Goal: Task Accomplishment & Management: Manage account settings

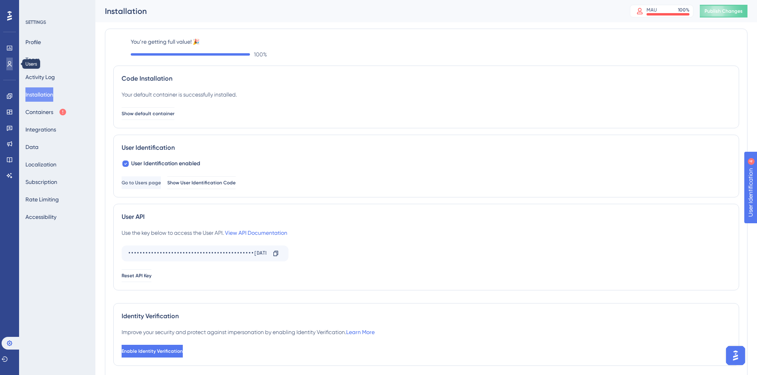
click at [13, 64] on link at bounding box center [9, 64] width 6 height 13
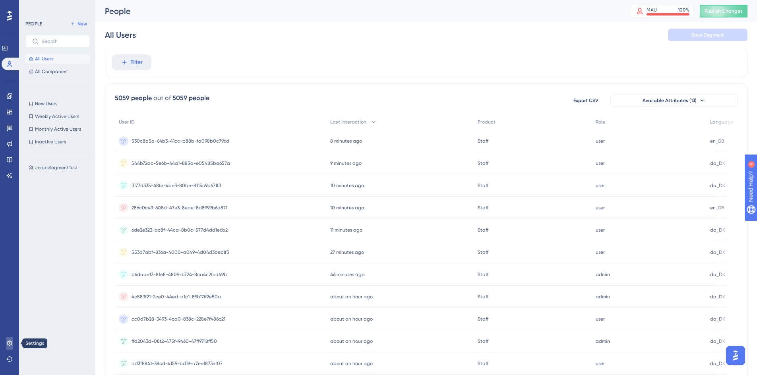
click at [10, 311] on link at bounding box center [9, 343] width 6 height 13
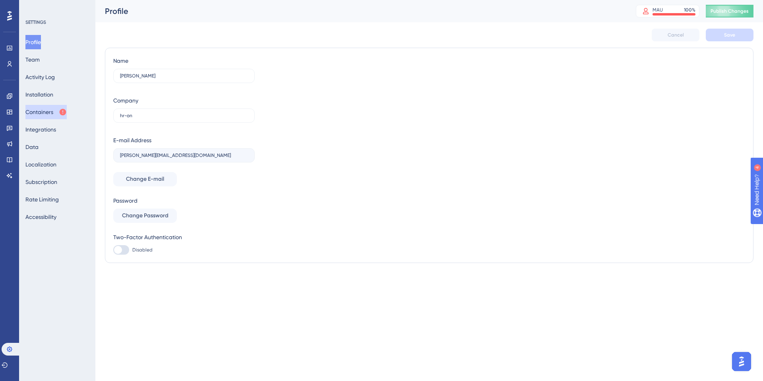
click at [45, 113] on button "Containers" at bounding box center [45, 112] width 41 height 14
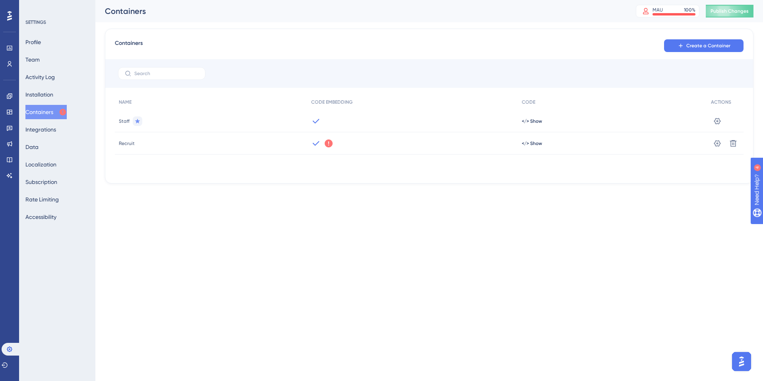
click at [10, 71] on div "Engagement Widgets Feedback Product Updates Knowledge Base AI Assistant" at bounding box center [9, 126] width 13 height 112
click at [9, 66] on link at bounding box center [9, 64] width 6 height 13
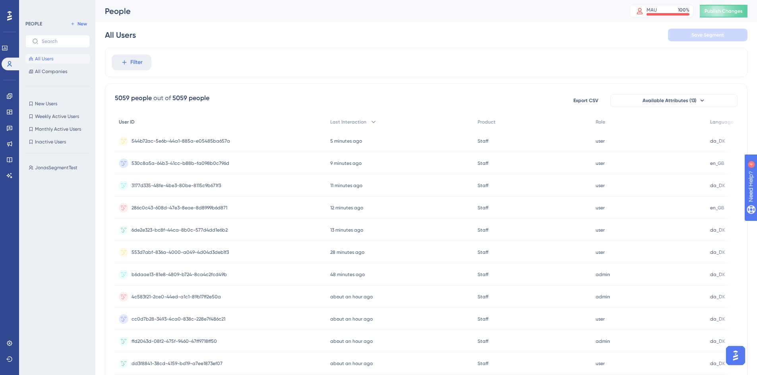
click at [124, 119] on span "User ID" at bounding box center [127, 122] width 16 height 6
click at [124, 126] on div "User ID" at bounding box center [221, 122] width 212 height 16
click at [117, 125] on div "User ID" at bounding box center [221, 122] width 212 height 16
click at [49, 71] on span "All Companies" at bounding box center [51, 71] width 32 height 6
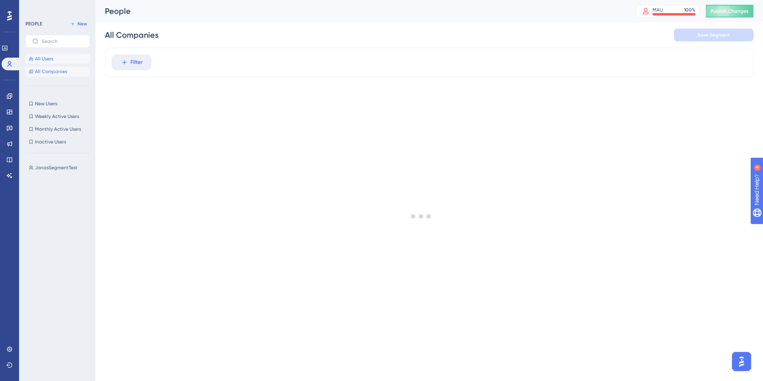
click at [52, 62] on button "All Users" at bounding box center [57, 59] width 64 height 10
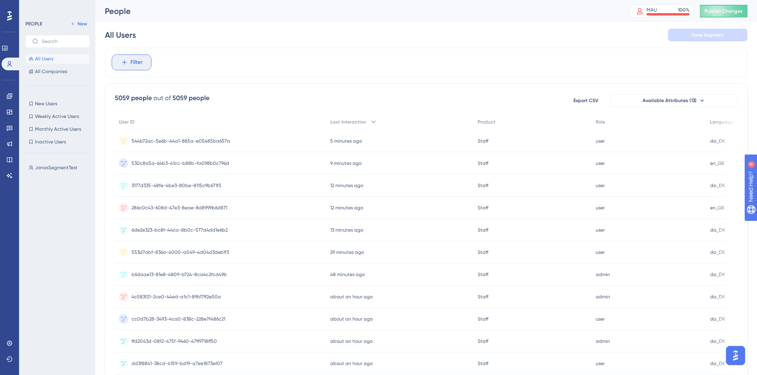
click at [122, 62] on icon at bounding box center [124, 62] width 7 height 7
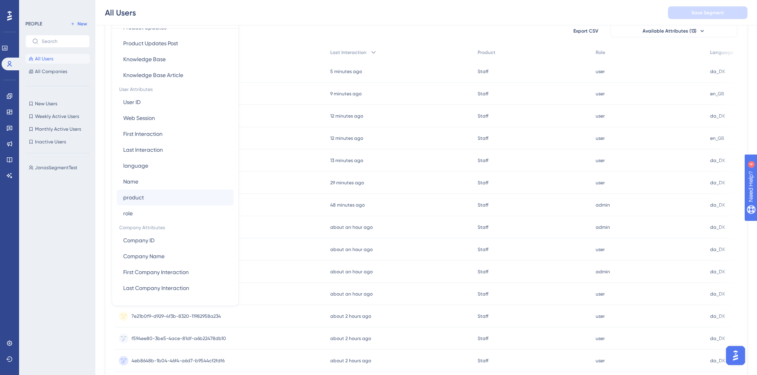
scroll to position [91, 0]
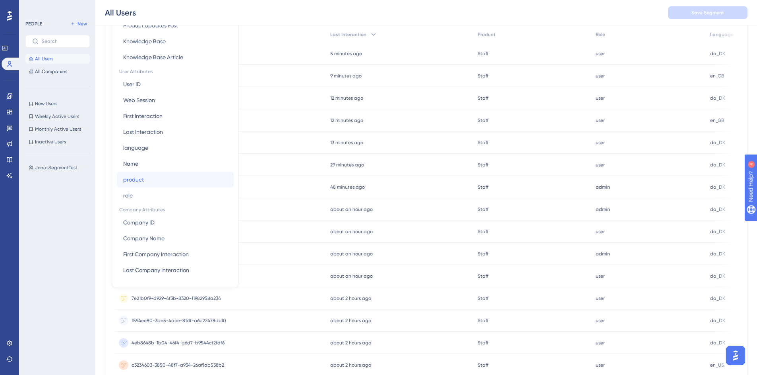
click at [150, 181] on button "product product" at bounding box center [175, 180] width 117 height 16
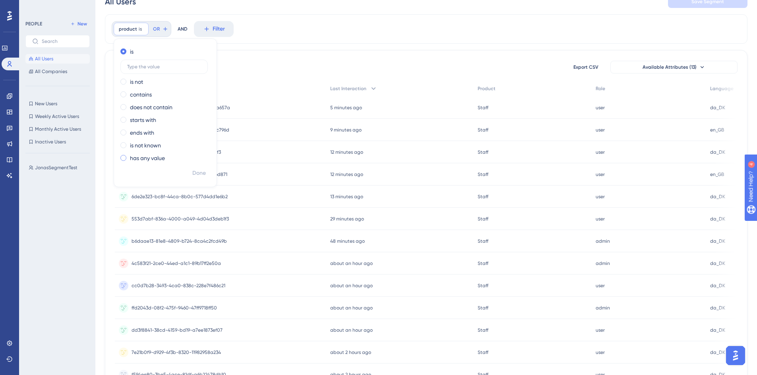
scroll to position [0, 0]
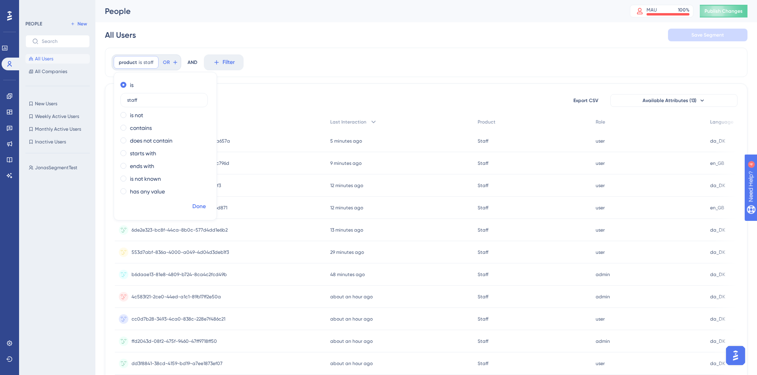
type input "staff"
click at [204, 202] on span "Done" at bounding box center [199, 207] width 14 height 10
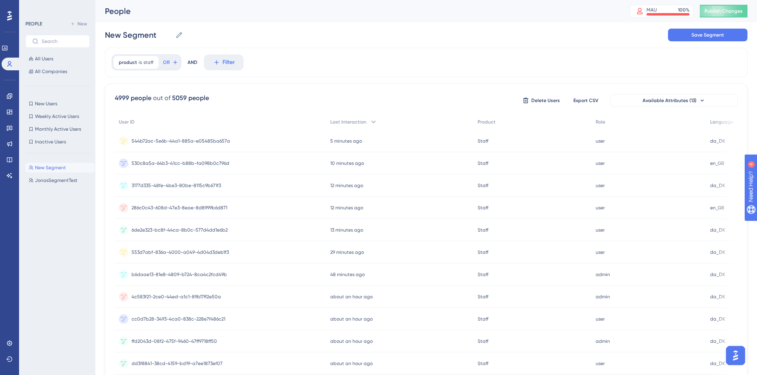
click at [653, 311] on img "Open AI Assistant Launcher" at bounding box center [736, 356] width 14 height 14
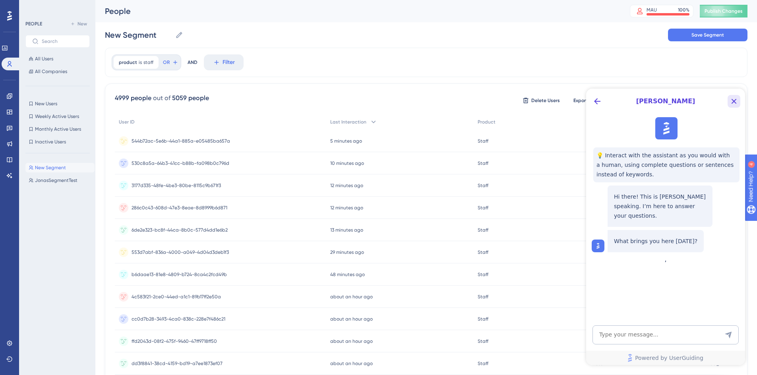
drag, startPoint x: 734, startPoint y: 99, endPoint x: 1320, endPoint y: 188, distance: 592.0
click at [653, 99] on icon "Close Button" at bounding box center [735, 102] width 10 height 10
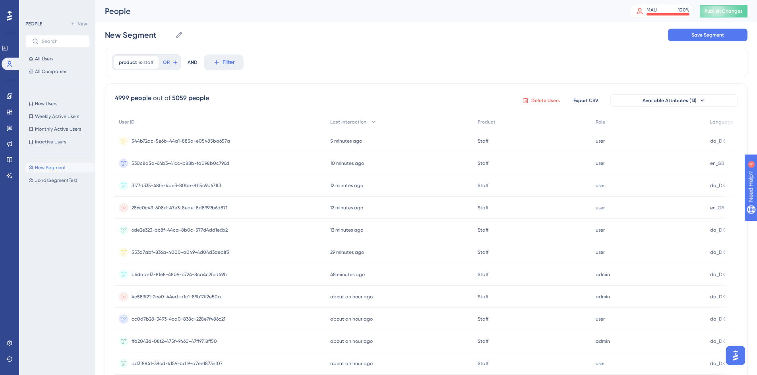
click at [538, 102] on span "Delete Users" at bounding box center [546, 100] width 29 height 6
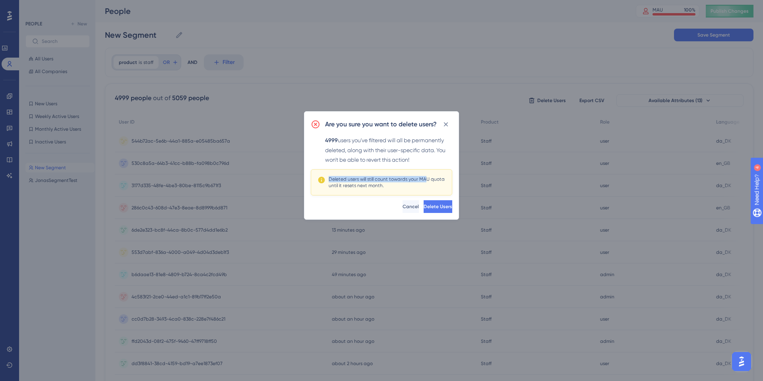
drag, startPoint x: 329, startPoint y: 177, endPoint x: 429, endPoint y: 181, distance: 99.9
click at [428, 182] on div "Deleted users will still count towards your MAU quota until it resets next mont…" at bounding box center [387, 182] width 117 height 13
click at [429, 181] on div "Deleted users will still count towards your MAU quota until it resets next mont…" at bounding box center [387, 182] width 117 height 13
click at [426, 180] on div "Deleted users will still count towards your MAU quota until it resets next mont…" at bounding box center [387, 182] width 117 height 13
click at [425, 185] on div "Deleted users will still count towards your MAU quota until it resets next mont…" at bounding box center [387, 182] width 117 height 13
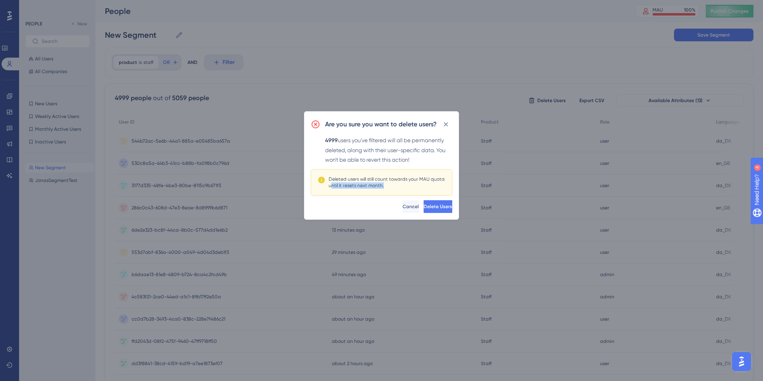
drag, startPoint x: 341, startPoint y: 187, endPoint x: 389, endPoint y: 188, distance: 47.7
click at [389, 188] on div "Deleted users will still count towards your MAU quota until it resets next mont…" at bounding box center [387, 182] width 117 height 13
click at [401, 201] on button "Cancel" at bounding box center [410, 206] width 18 height 13
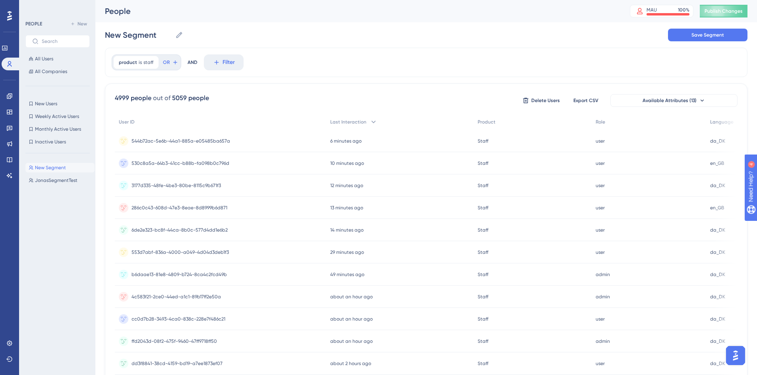
click at [342, 48] on div "product is staff staff Remove OR AND Filter" at bounding box center [426, 62] width 643 height 29
